Goal: Task Accomplishment & Management: Manage account settings

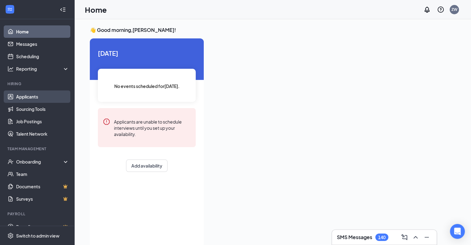
click at [30, 95] on link "Applicants" at bounding box center [42, 96] width 53 height 12
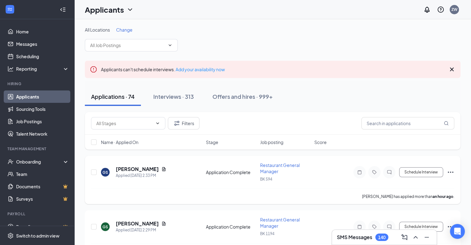
click at [269, 165] on span "Restaurant General Manager" at bounding box center [280, 168] width 40 height 12
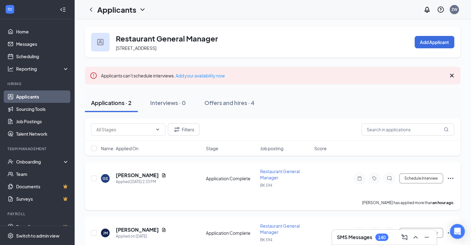
click at [273, 169] on span "Restaurant General Manager" at bounding box center [280, 174] width 40 height 12
click at [124, 176] on h5 "[PERSON_NAME]" at bounding box center [137, 175] width 43 height 7
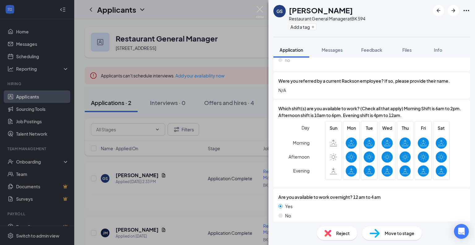
scroll to position [387, 0]
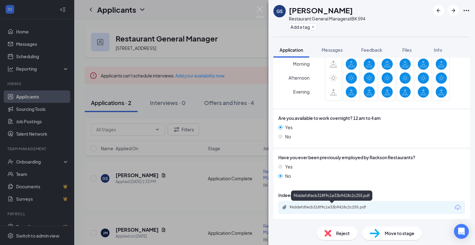
click at [351, 208] on div "96ddefdfecb318f9c1e33b9418c2c255.pdf" at bounding box center [333, 207] width 87 height 5
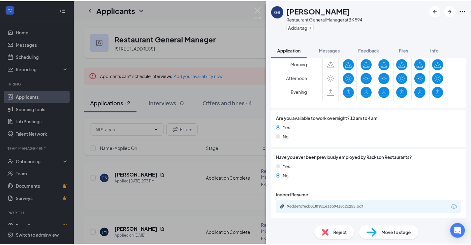
scroll to position [385, 0]
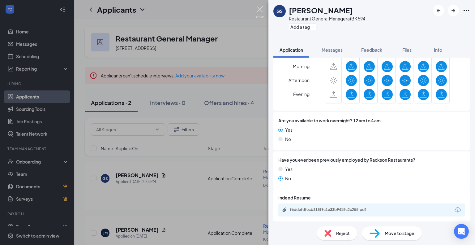
click at [262, 12] on img at bounding box center [260, 12] width 8 height 12
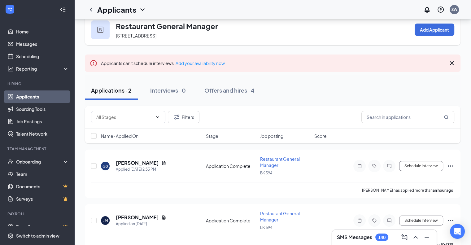
scroll to position [26, 0]
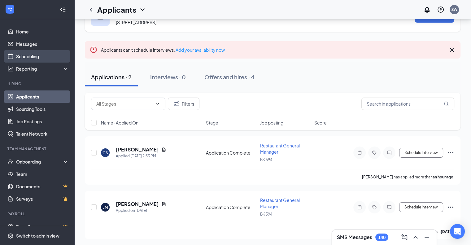
click at [28, 58] on link "Scheduling" at bounding box center [42, 56] width 53 height 12
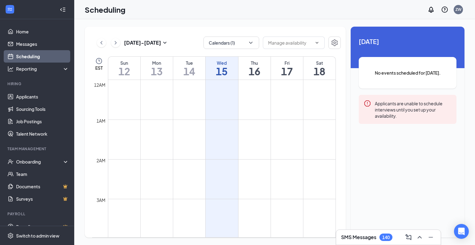
scroll to position [304, 0]
